Goal: Task Accomplishment & Management: Manage account settings

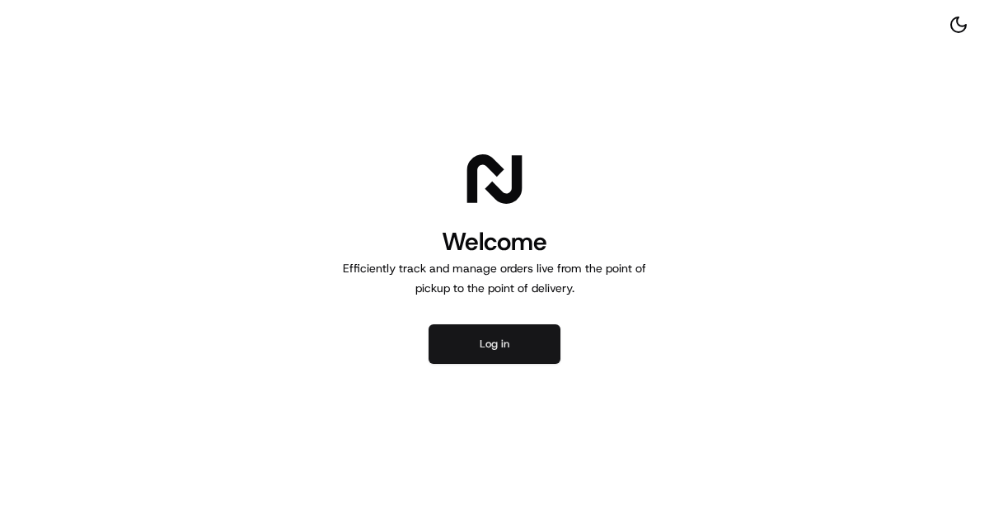
click at [490, 342] on button "Log in" at bounding box center [495, 344] width 132 height 40
